Goal: Register for event/course

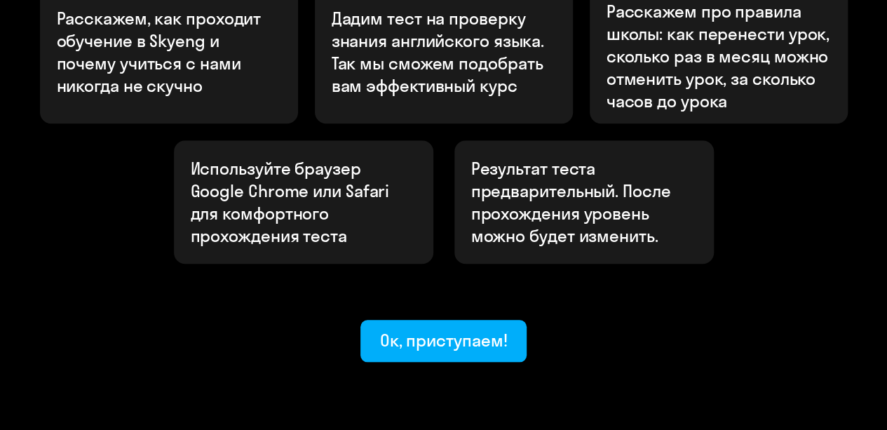
scroll to position [582, 0]
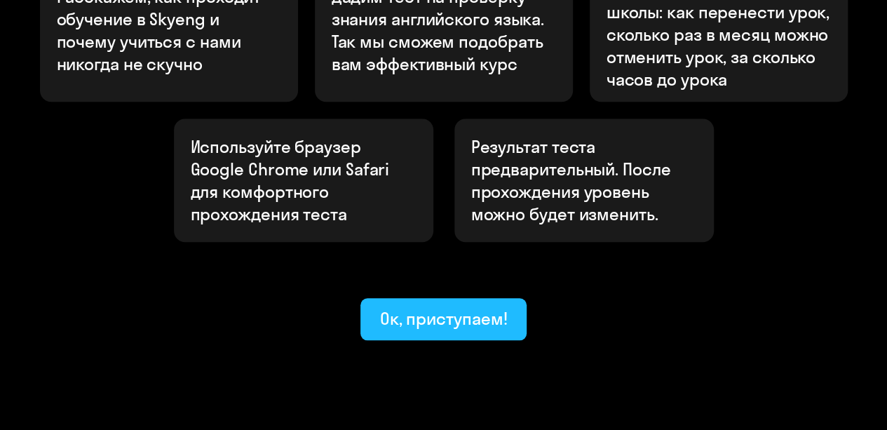
click at [481, 307] on div "Ок, приступаем!" at bounding box center [444, 318] width 128 height 22
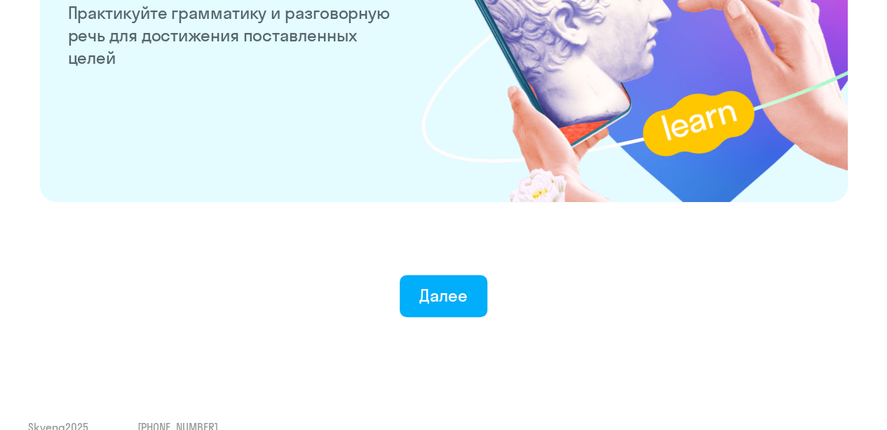
scroll to position [2821, 0]
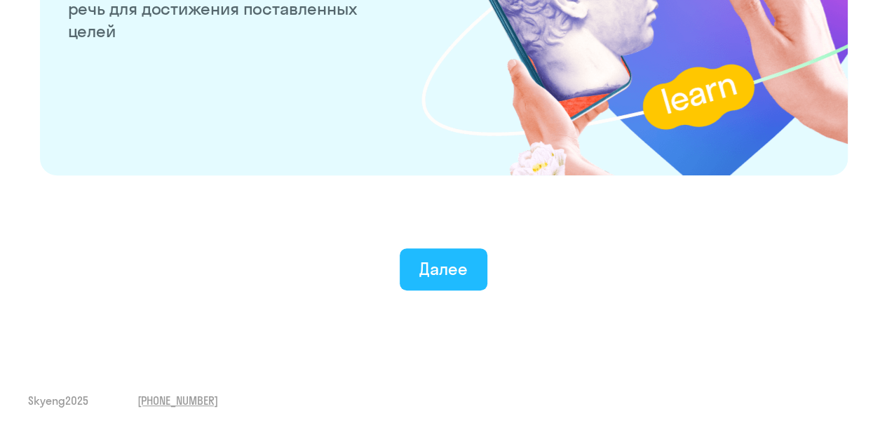
click at [460, 273] on div "Далее" at bounding box center [444, 268] width 48 height 22
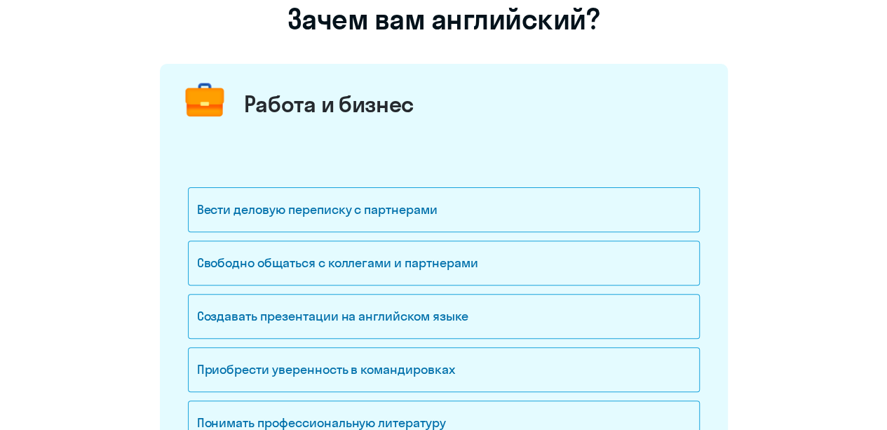
scroll to position [210, 0]
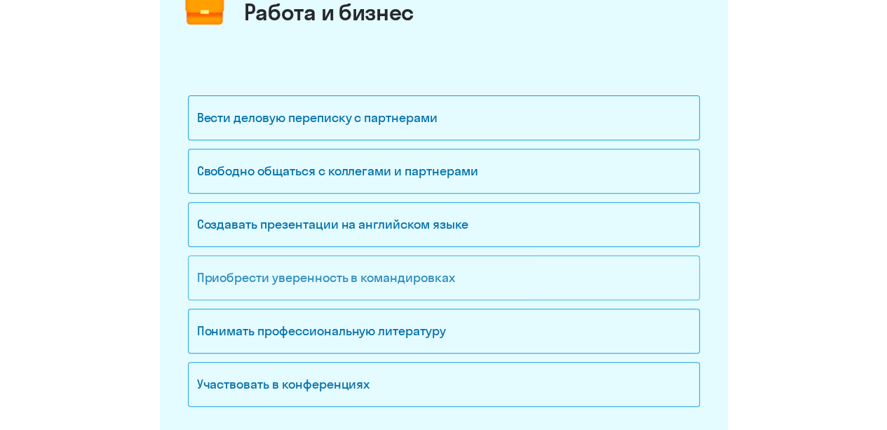
click at [420, 278] on div "Приобрести уверенность в командировках" at bounding box center [444, 277] width 512 height 45
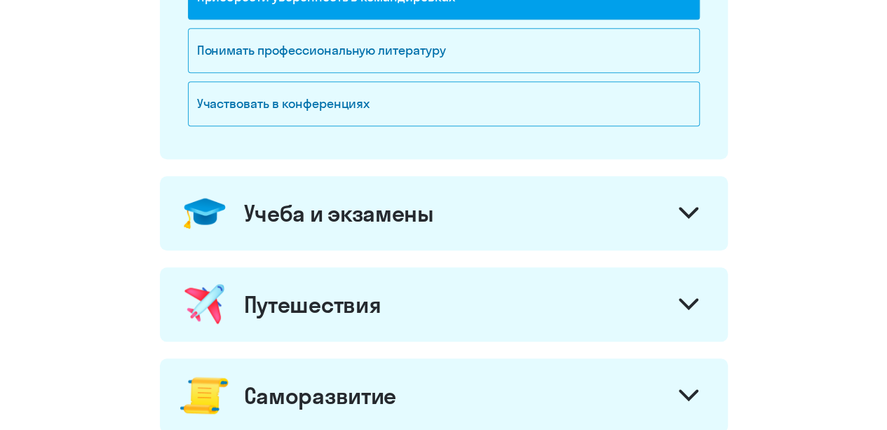
scroll to position [905, 0]
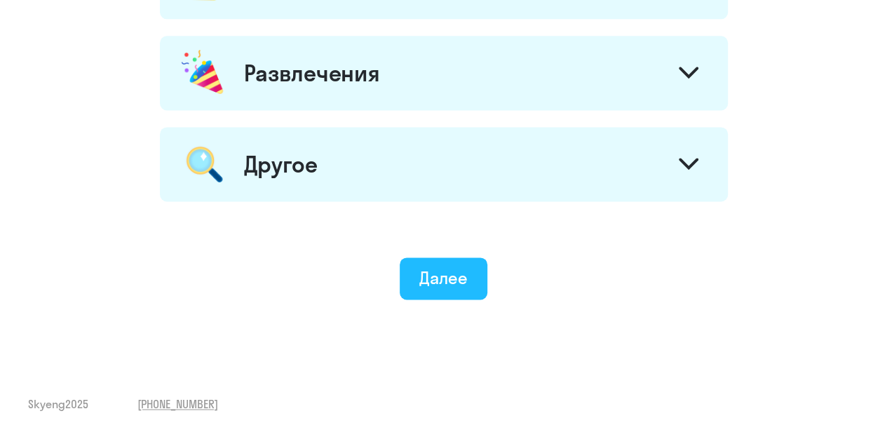
click at [449, 271] on div "Далее" at bounding box center [444, 278] width 48 height 22
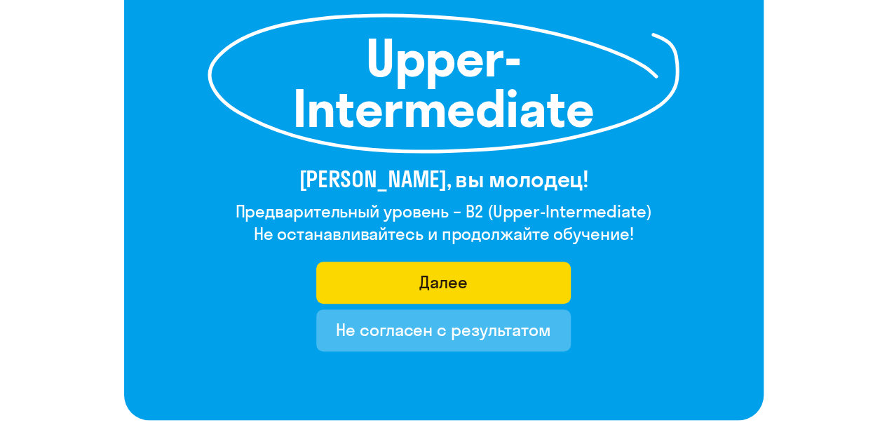
scroll to position [210, 0]
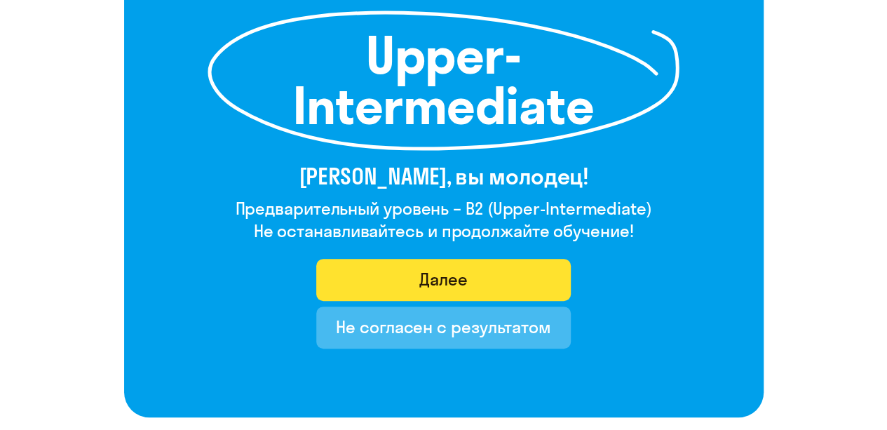
click at [528, 288] on button "Далее" at bounding box center [443, 280] width 255 height 42
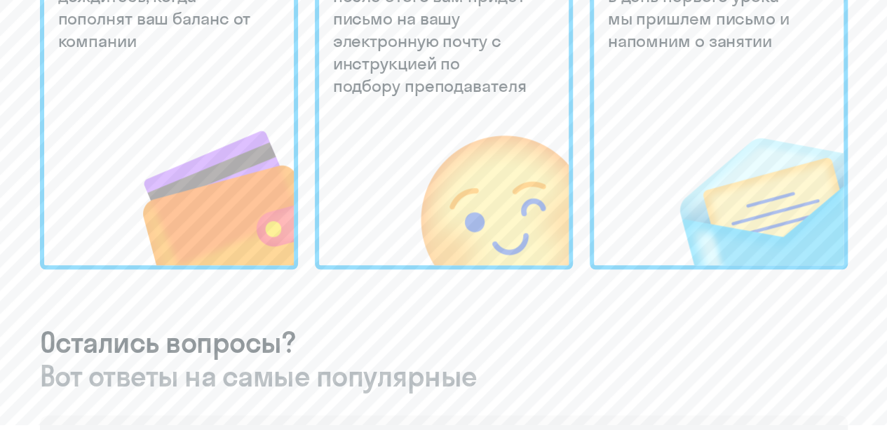
scroll to position [421, 0]
